Goal: Submit feedback/report problem: Submit feedback/report problem

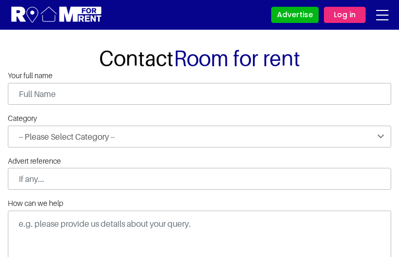
type input "KInjakdLbyB"
type input "VlDOjjpp"
type input "[EMAIL_ADDRESS][DOMAIN_NAME]"
type input "6957062476"
select select "Issues with functionality"
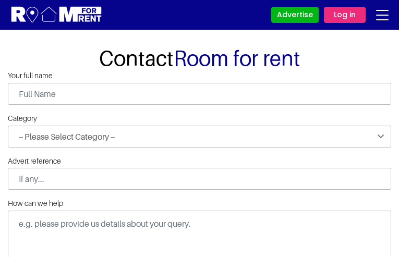
type input "XzRChxJZIV"
type input "SLJGLUHziKoWoKm"
type input "[EMAIL_ADDRESS][DOMAIN_NAME]"
type input "6834875323"
